Goal: Use online tool/utility: Utilize a website feature to perform a specific function

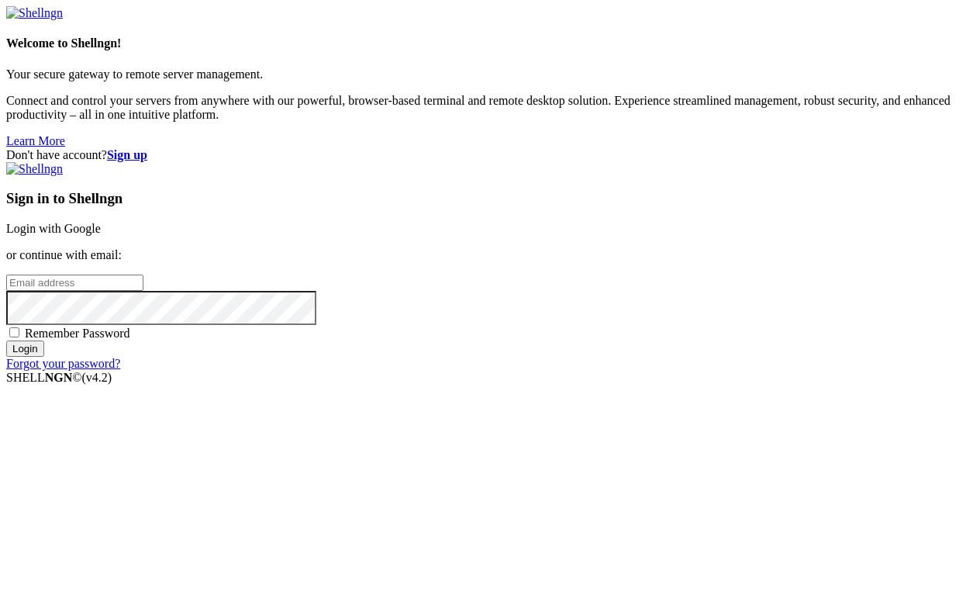
drag, startPoint x: 0, startPoint y: 0, endPoint x: 652, endPoint y: 219, distance: 687.9
click at [101, 222] on link "Login with Google" at bounding box center [53, 228] width 95 height 13
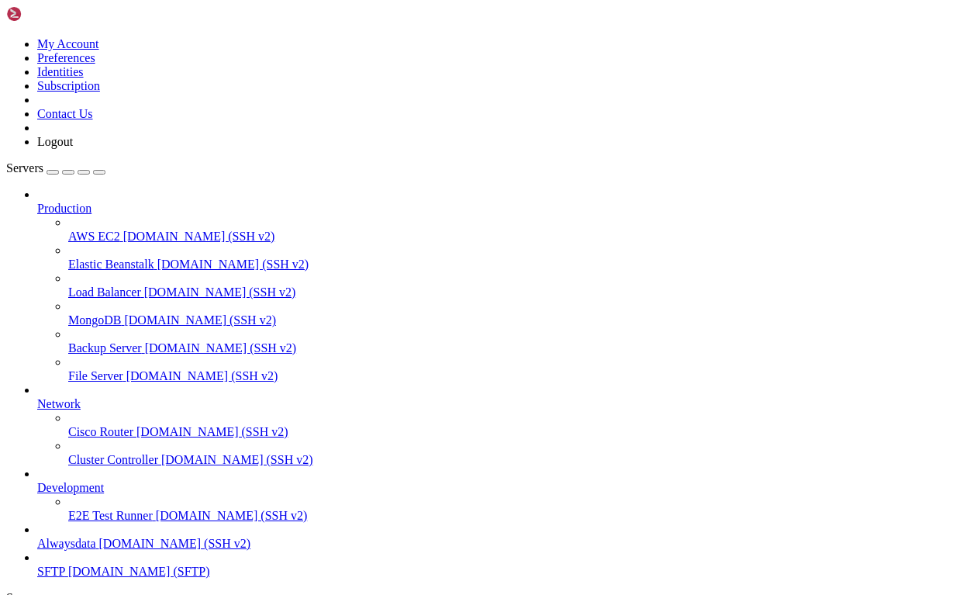
scroll to position [72, 0]
click at [65, 565] on span "SFTP" at bounding box center [51, 571] width 28 height 13
click at [108, 537] on span "[DOMAIN_NAME] (SSH v2)" at bounding box center [175, 543] width 152 height 13
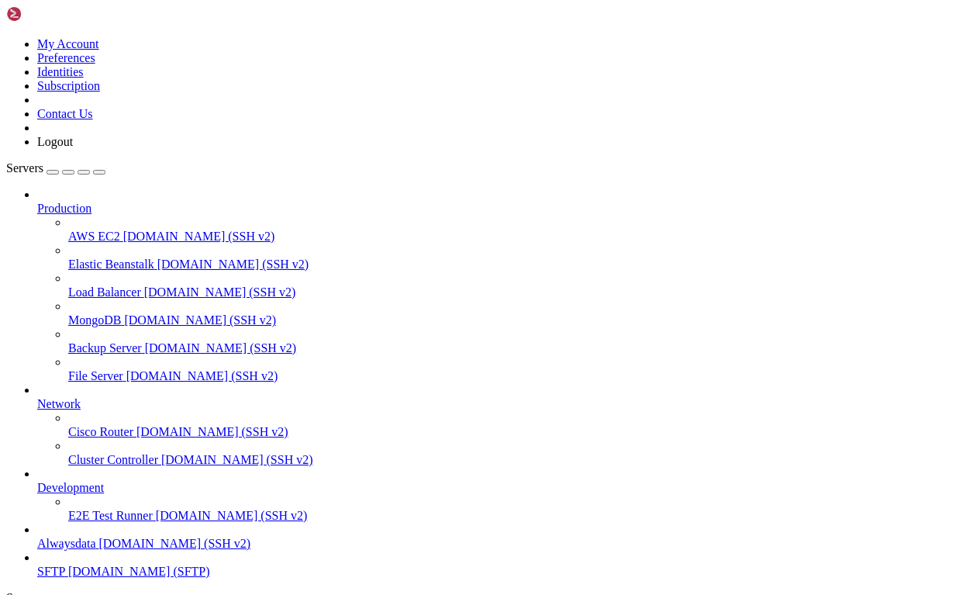
drag, startPoint x: 124, startPoint y: 1235, endPoint x: 472, endPoint y: 1221, distance: 347.8
